Goal: Task Accomplishment & Management: Use online tool/utility

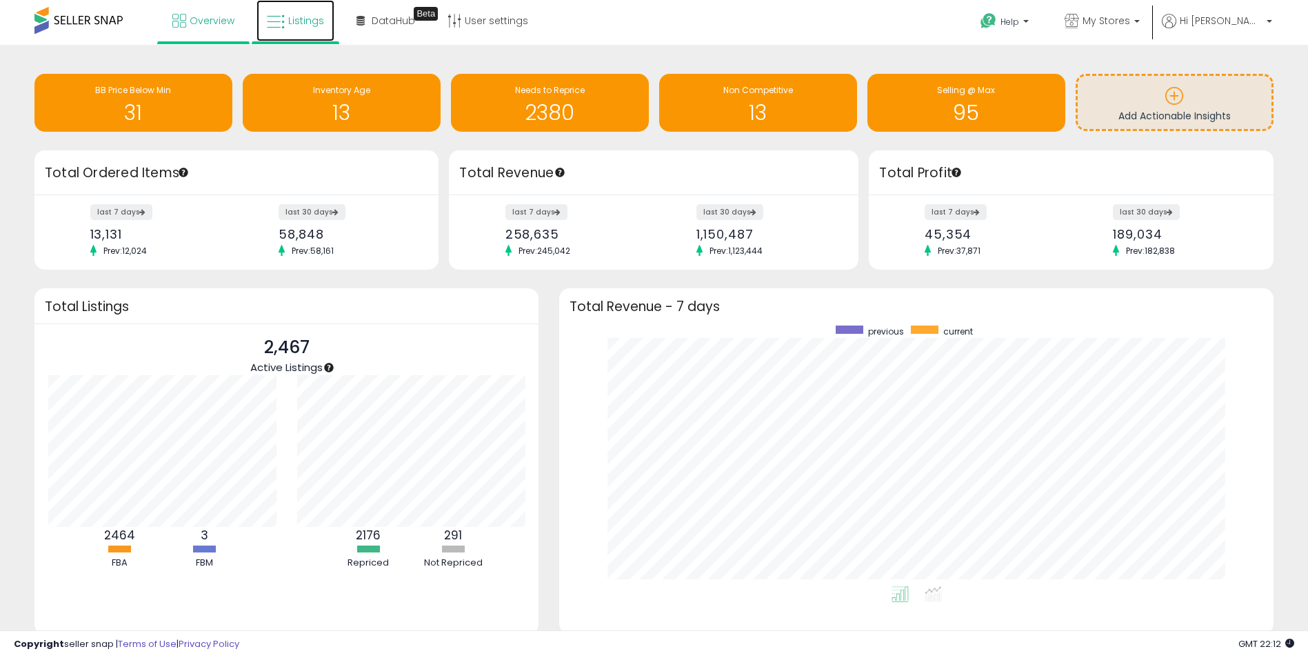
click at [304, 19] on span "Listings" at bounding box center [306, 21] width 36 height 14
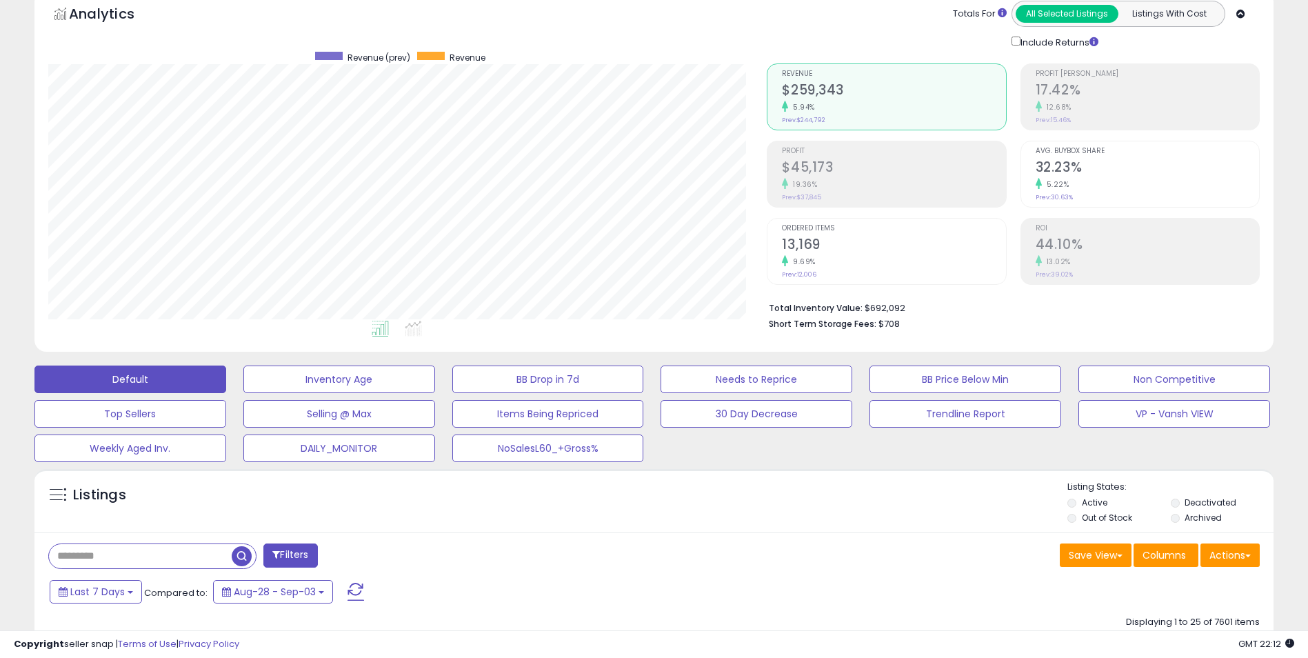
scroll to position [138, 0]
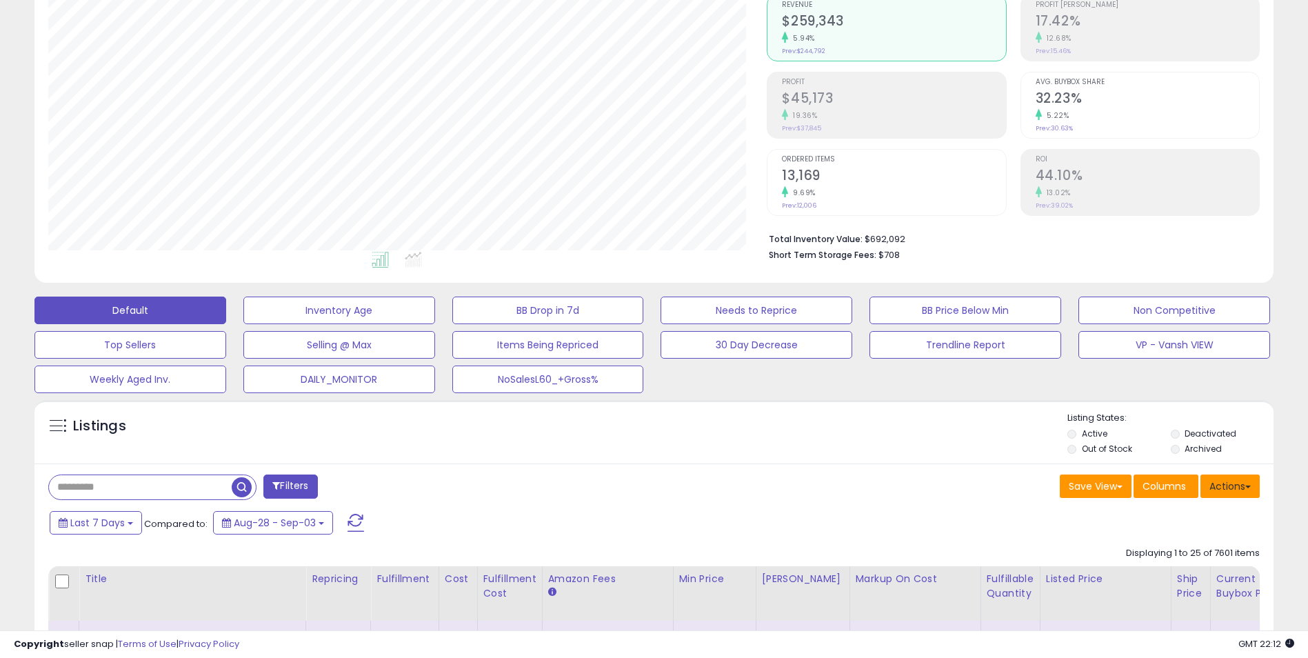
click at [1233, 489] on button "Actions" at bounding box center [1230, 486] width 59 height 23
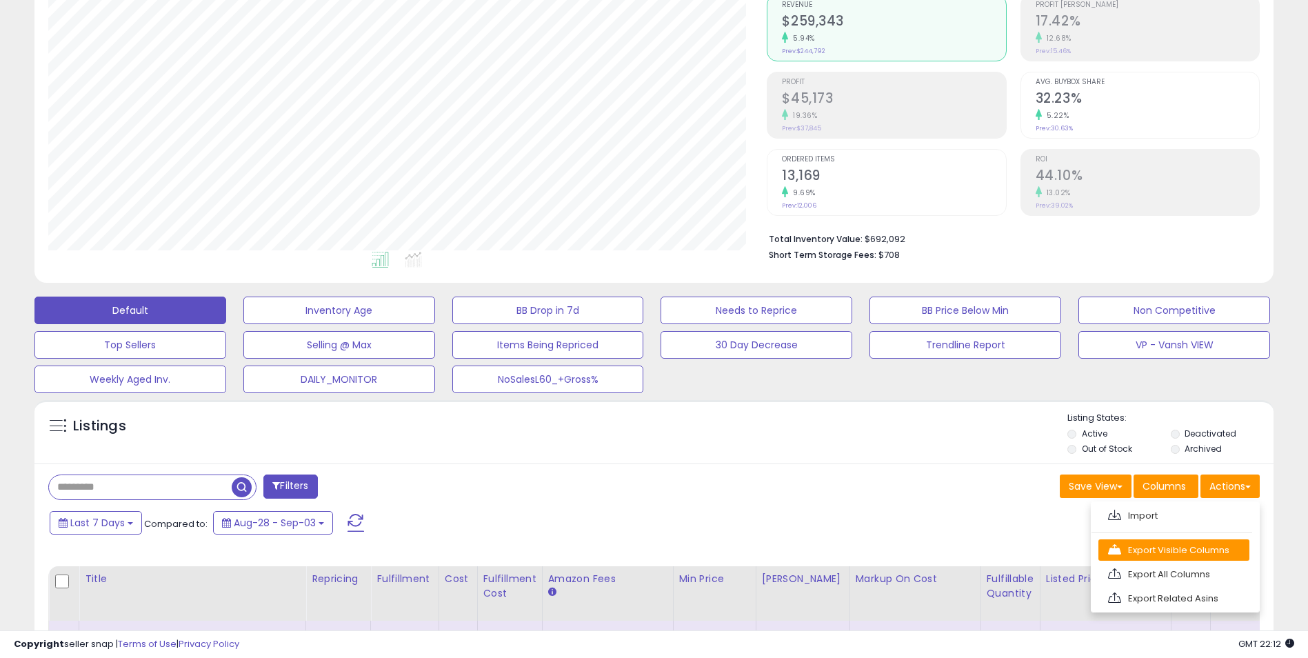
click at [1183, 548] on link "Export Visible Columns" at bounding box center [1174, 549] width 151 height 21
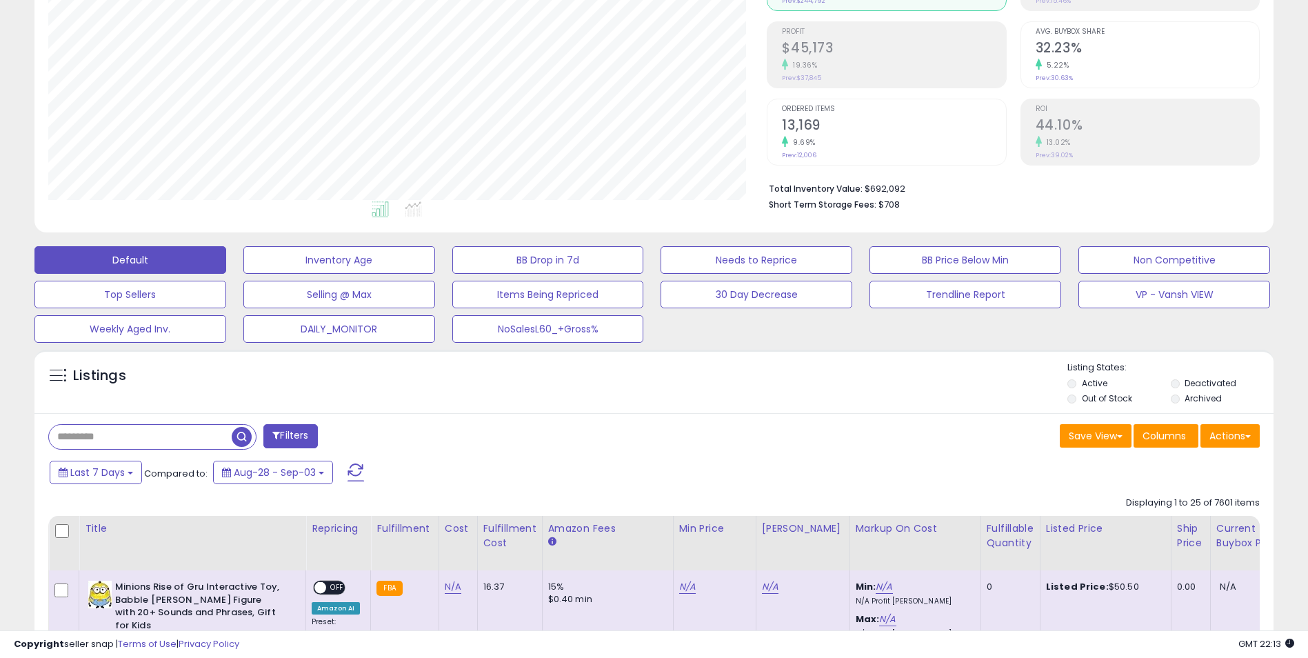
scroll to position [207, 0]
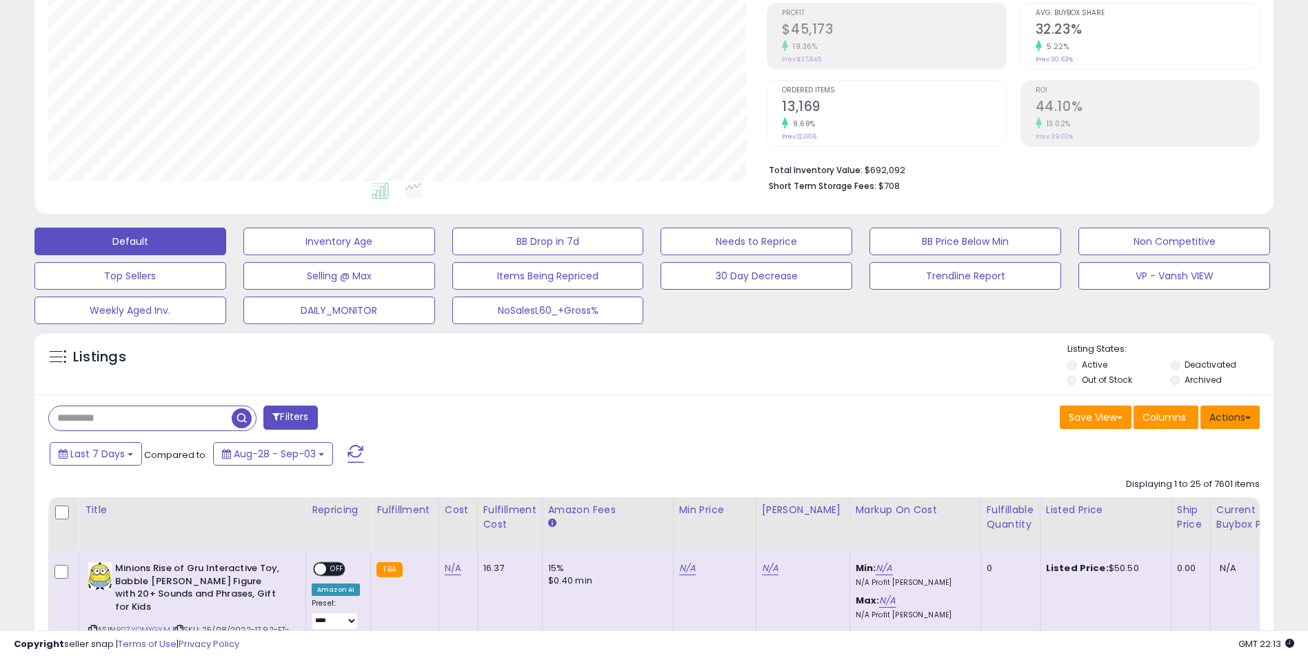
click at [1242, 417] on button "Actions" at bounding box center [1230, 417] width 59 height 23
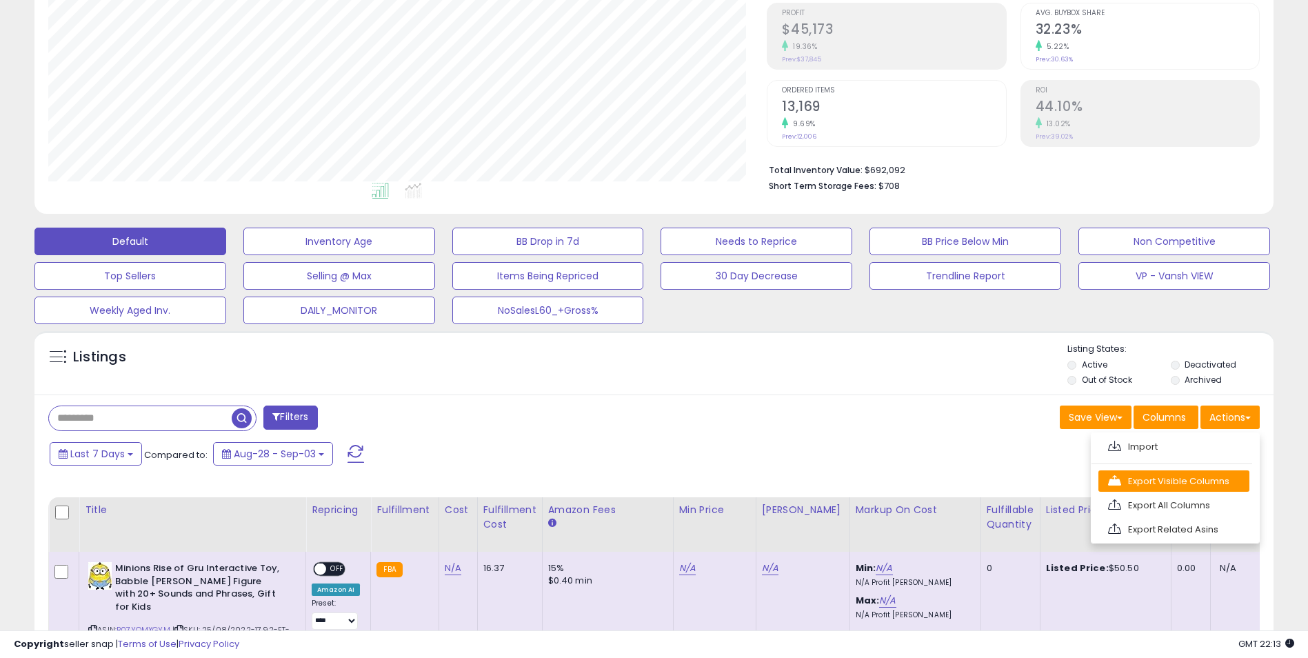
click at [1168, 481] on link "Export Visible Columns" at bounding box center [1174, 480] width 151 height 21
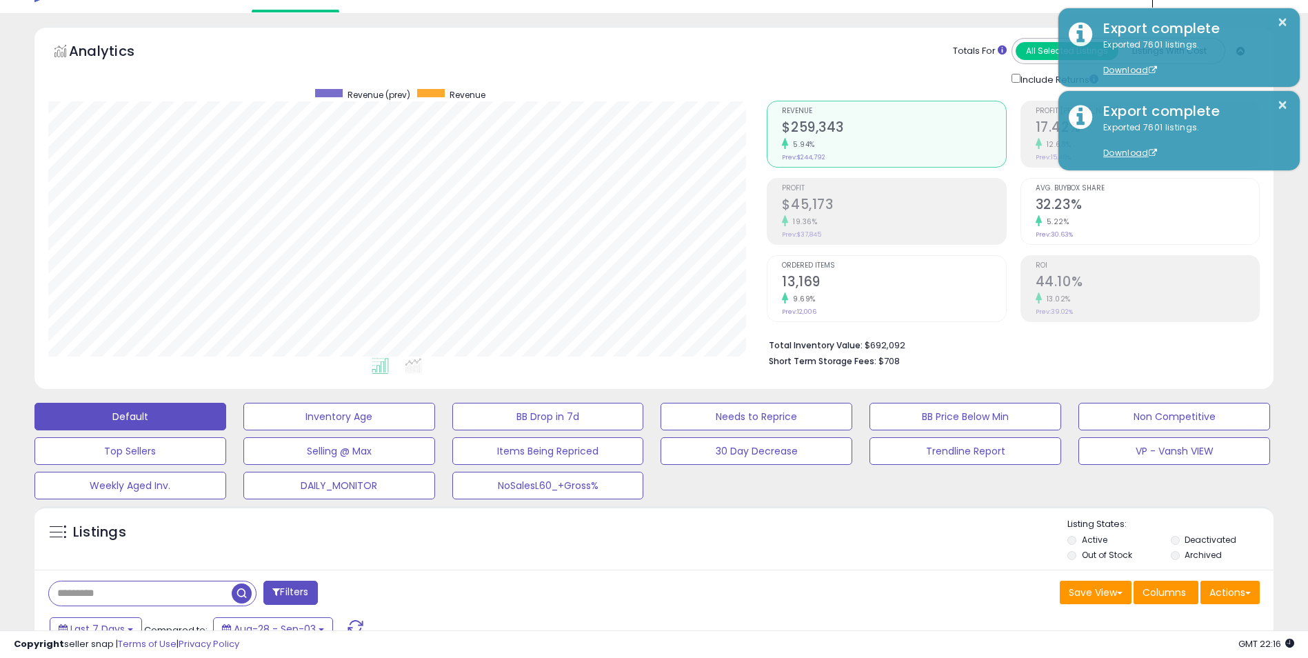
scroll to position [0, 0]
